Goal: Transaction & Acquisition: Obtain resource

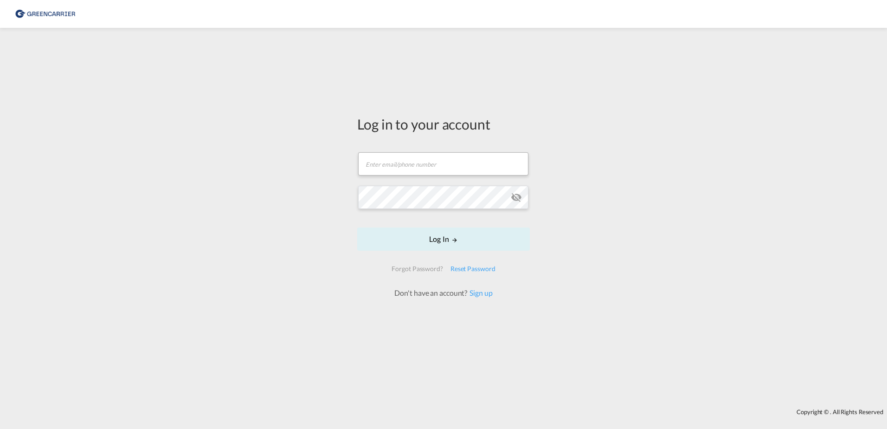
type input "[EMAIL_ADDRESS][DOMAIN_NAME]"
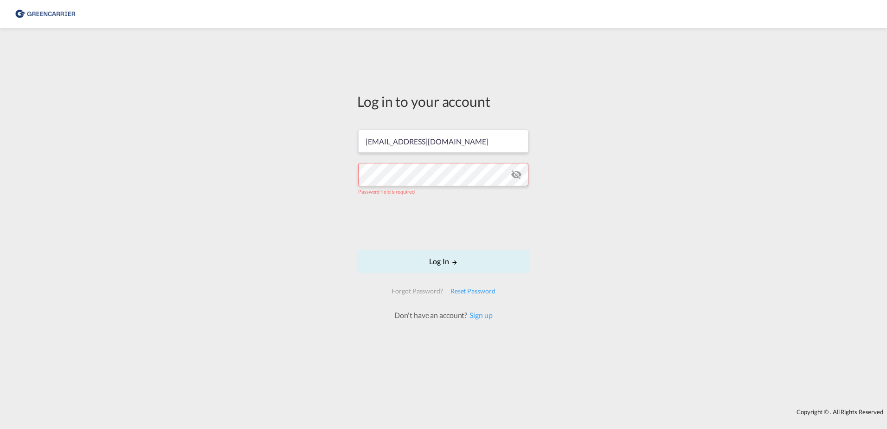
click at [416, 162] on form "rkni@scangl.com Password field is required Log In Forgot Password? Reset Passwo…" at bounding box center [443, 220] width 173 height 200
drag, startPoint x: 408, startPoint y: 239, endPoint x: 412, endPoint y: 236, distance: 5.3
click at [410, 239] on form "rkni@scangl.com Log In Forgot Password? Reset Password Don't have an account? S…" at bounding box center [443, 220] width 173 height 191
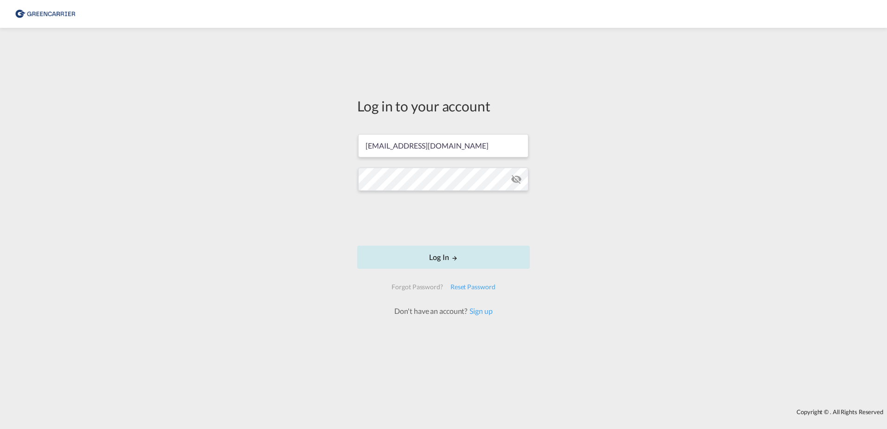
click at [420, 266] on button "Log In" at bounding box center [443, 256] width 173 height 23
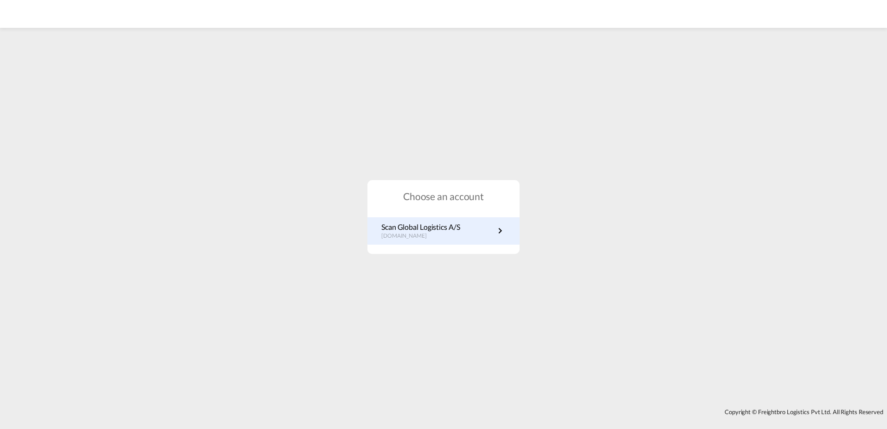
click at [440, 244] on div "Scan Global Logistics A/S dk.portal.greencarrier.com" at bounding box center [443, 230] width 152 height 27
click at [439, 212] on div "Choose an account Scan Global Logistics A/S dk.portal.greencarrier.com" at bounding box center [443, 217] width 152 height 74
click at [445, 220] on div "Scan Global Logistics A/S dk.portal.greencarrier.com" at bounding box center [443, 230] width 152 height 27
click at [472, 231] on link "Scan Global Logistics A/S dk.portal.greencarrier.com" at bounding box center [443, 231] width 124 height 18
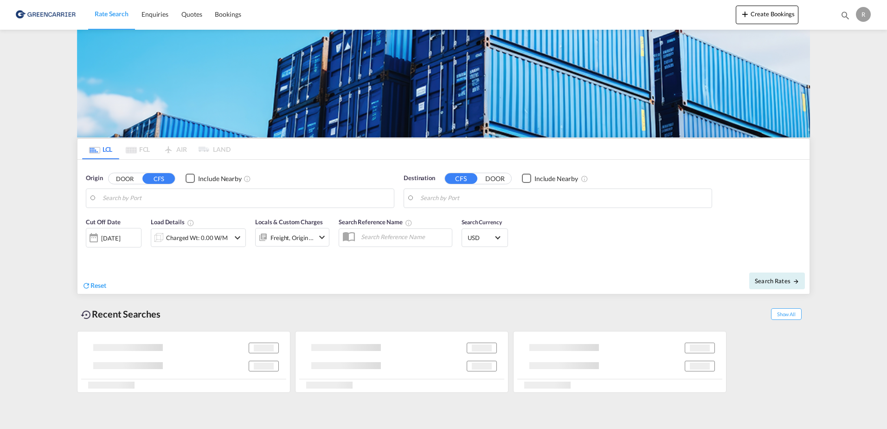
type input "DK-9210, [GEOGRAPHIC_DATA][PERSON_NAME], Noevling, Soender Tranders"
type input "Port-au-Prince, HTPAP"
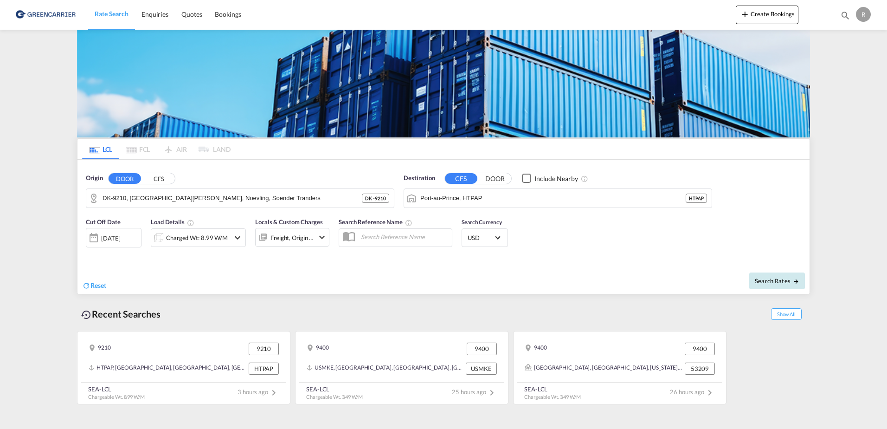
click at [770, 275] on button "Search Rates" at bounding box center [777, 280] width 56 height 17
type input "9210 to HTPAP / [DATE]"
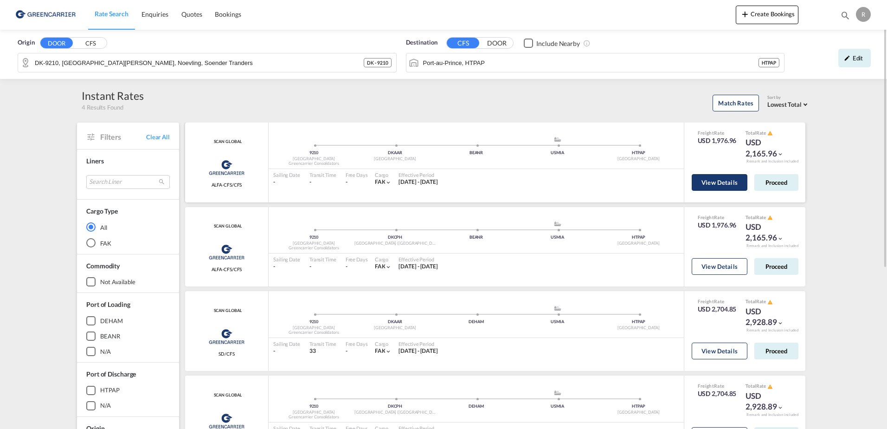
click at [717, 180] on button "View Details" at bounding box center [720, 182] width 56 height 17
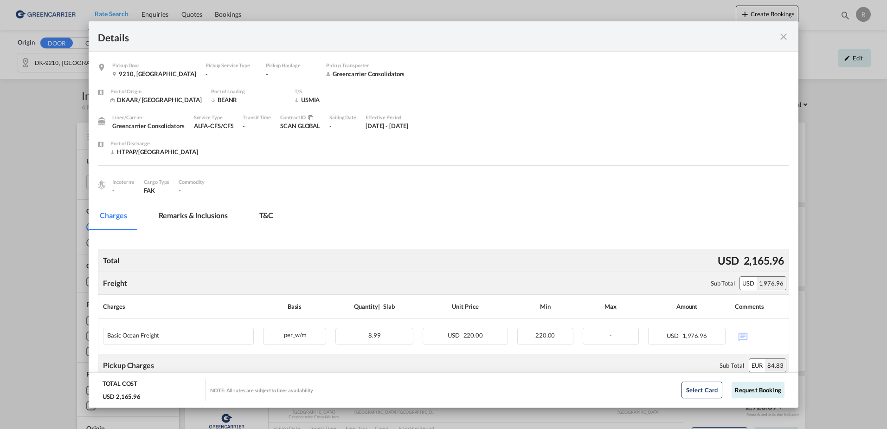
click at [215, 215] on md-tab-item "Remarks & Inclusions" at bounding box center [193, 217] width 91 height 26
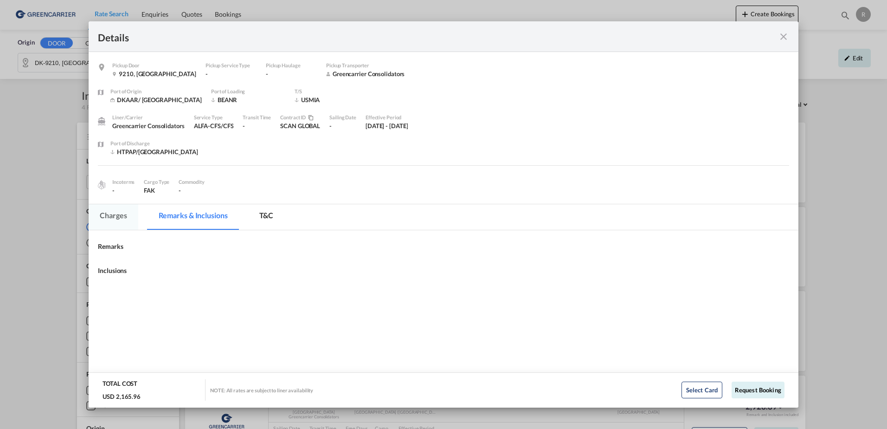
click at [121, 222] on md-tab-item "Charges" at bounding box center [113, 217] width 49 height 26
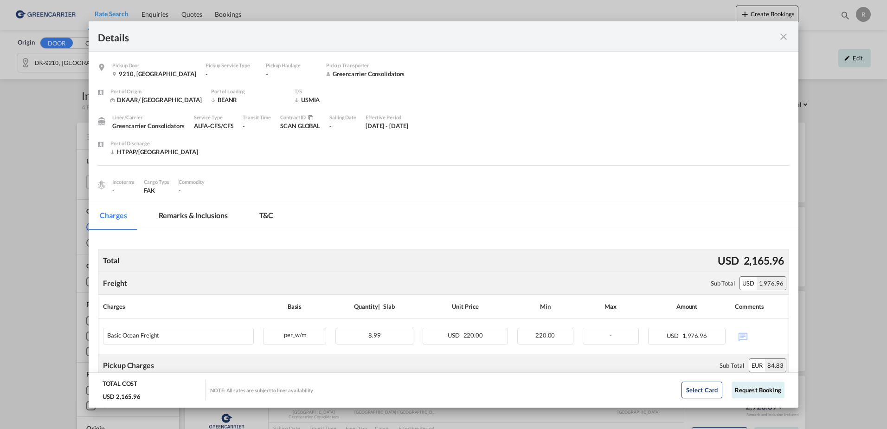
click at [246, 216] on md-pagination-wrapper "Charges Remarks & Inclusions T&C" at bounding box center [191, 217] width 205 height 26
click at [258, 213] on md-tab-item "T&C" at bounding box center [266, 217] width 37 height 26
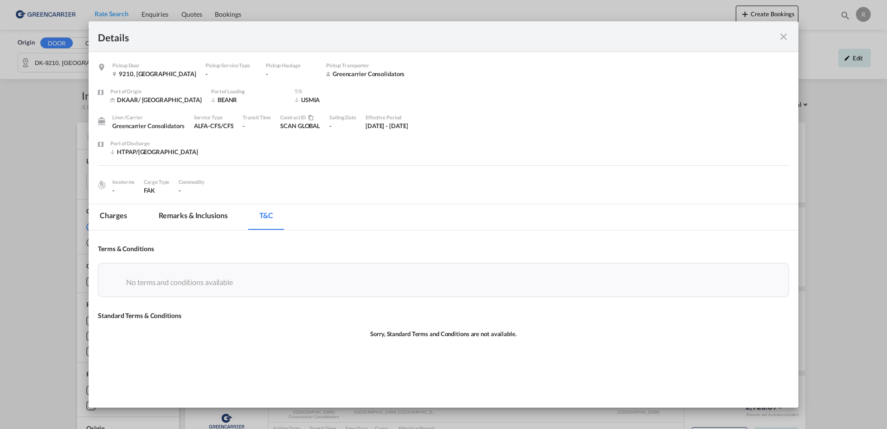
click at [103, 219] on md-tab-item "Charges" at bounding box center [113, 217] width 49 height 26
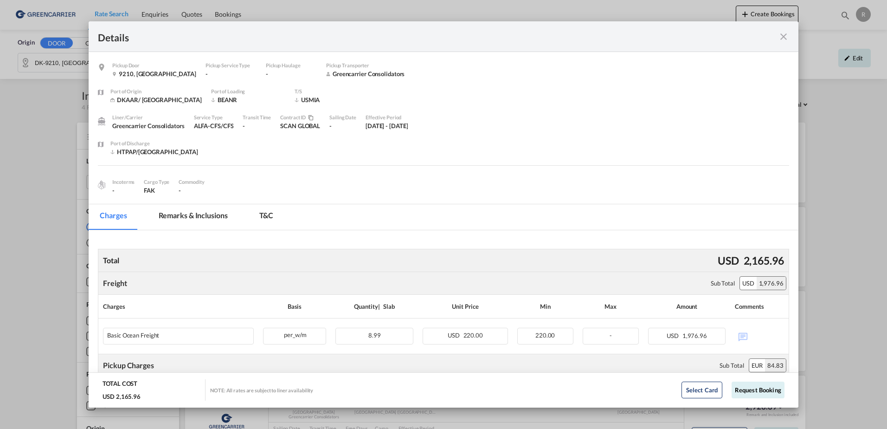
click at [781, 34] on md-icon "icon-close fg-AAA8AD m-0 cursor" at bounding box center [783, 36] width 11 height 11
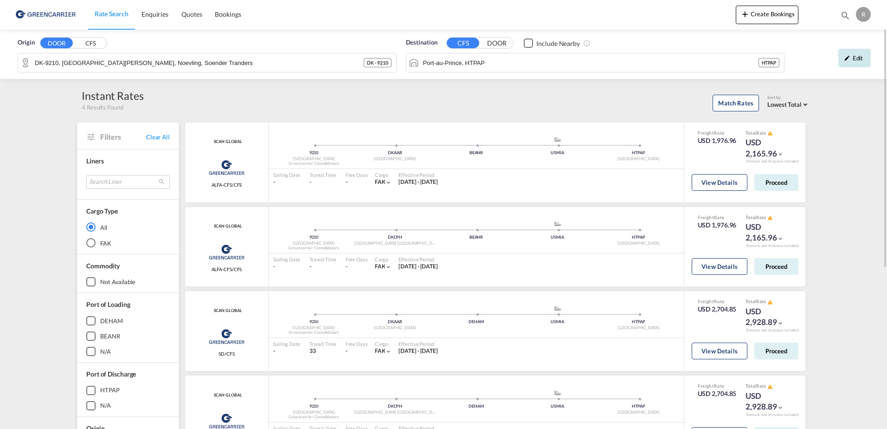
click at [844, 58] on md-icon "icon-pencil" at bounding box center [847, 58] width 6 height 6
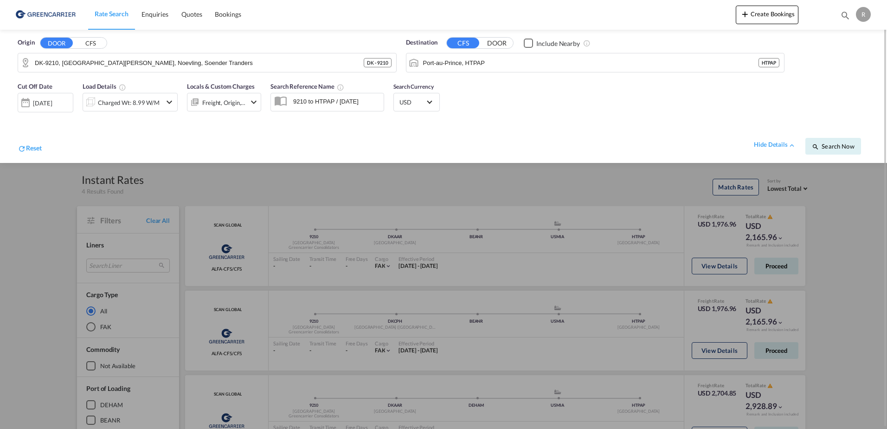
click at [405, 172] on div at bounding box center [443, 214] width 887 height 429
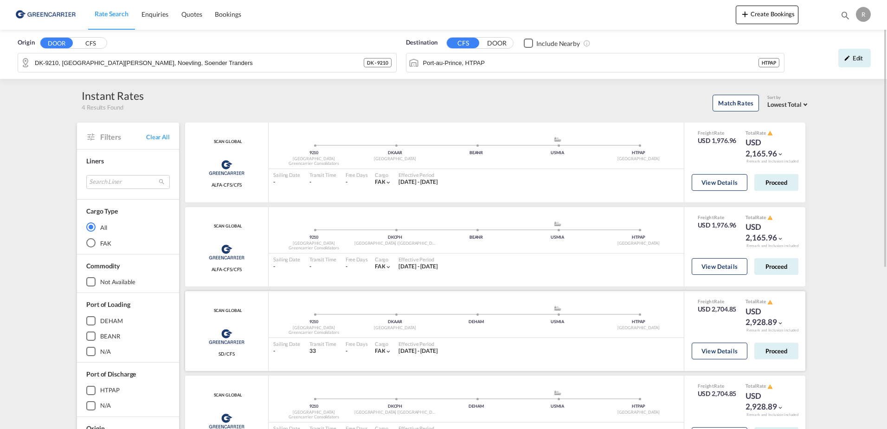
scroll to position [46, 0]
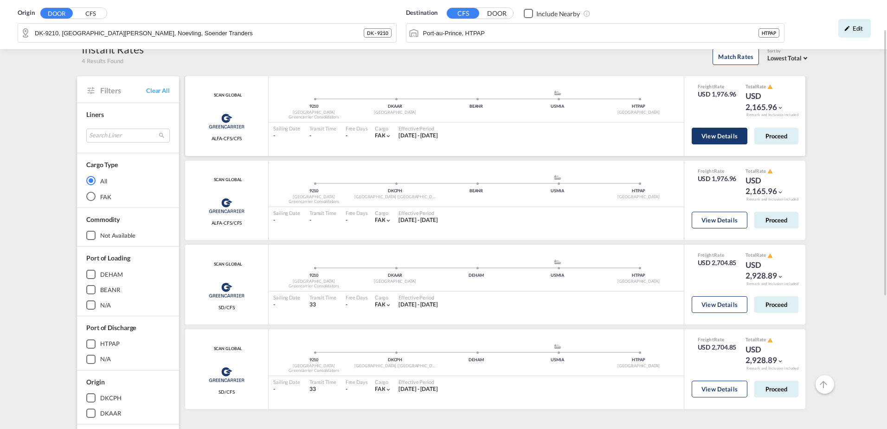
click at [722, 140] on button "View Details" at bounding box center [720, 136] width 56 height 17
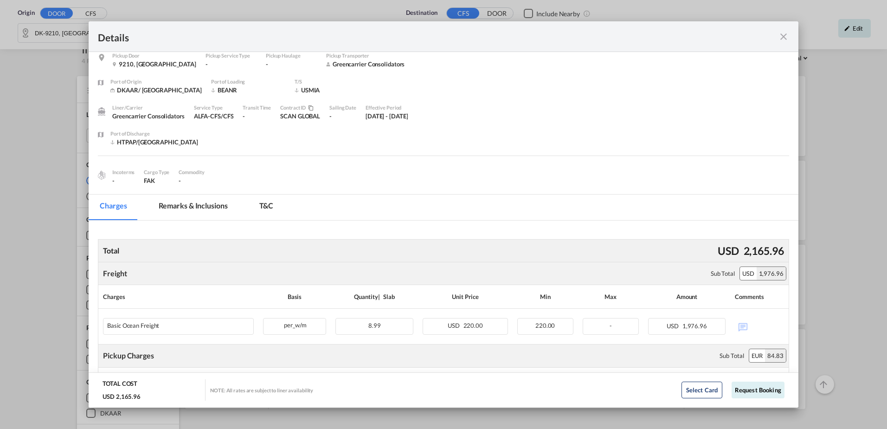
scroll to position [0, 0]
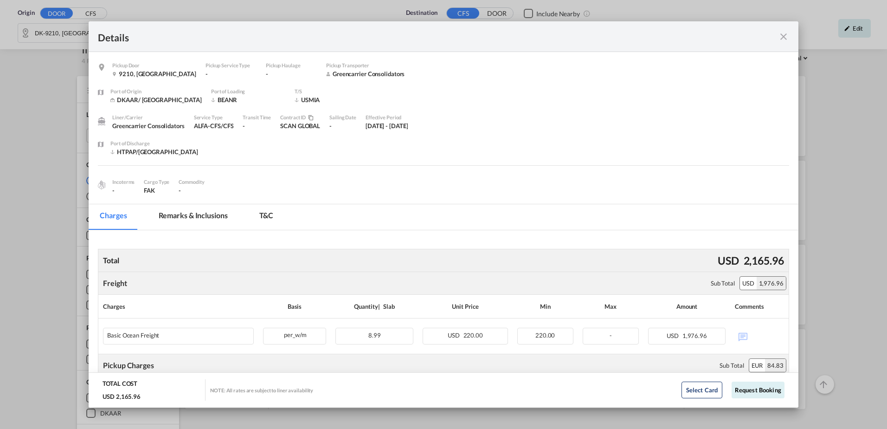
click at [782, 35] on md-icon "icon-close fg-AAA8AD m-0 cursor" at bounding box center [783, 36] width 11 height 11
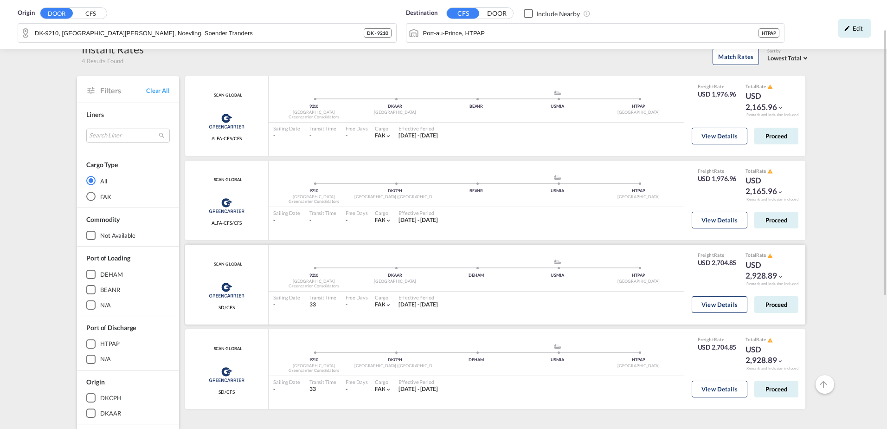
scroll to position [93, 0]
